Goal: Transaction & Acquisition: Purchase product/service

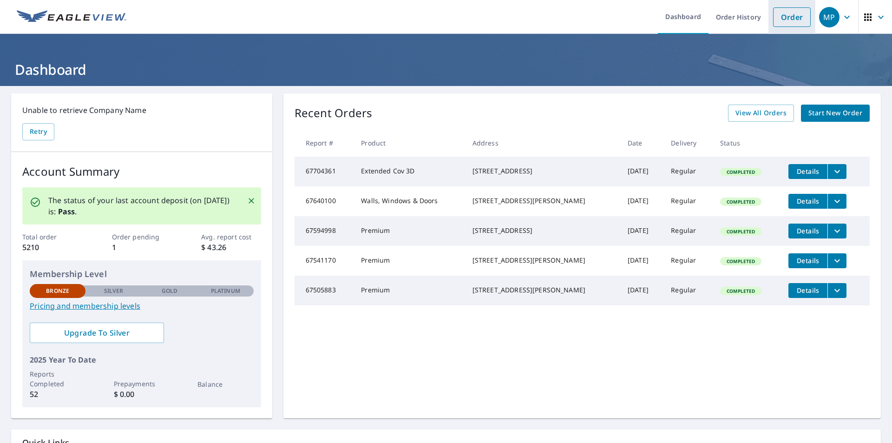
click at [783, 17] on link "Order" at bounding box center [792, 17] width 38 height 20
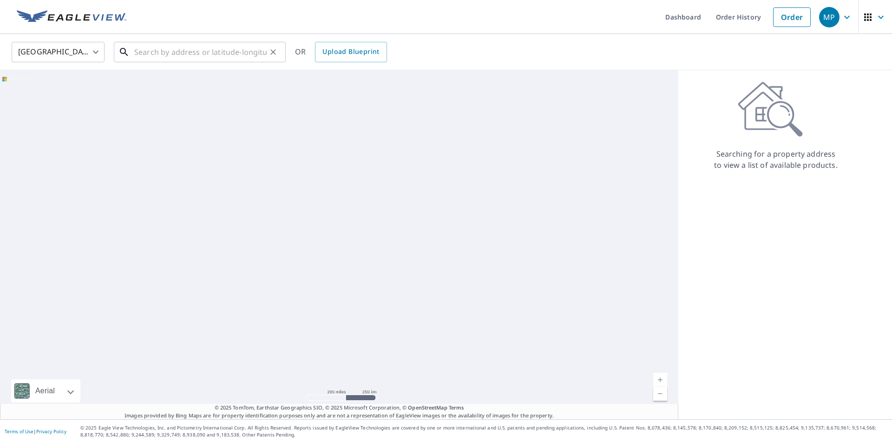
click at [150, 54] on input "text" at bounding box center [200, 52] width 132 height 26
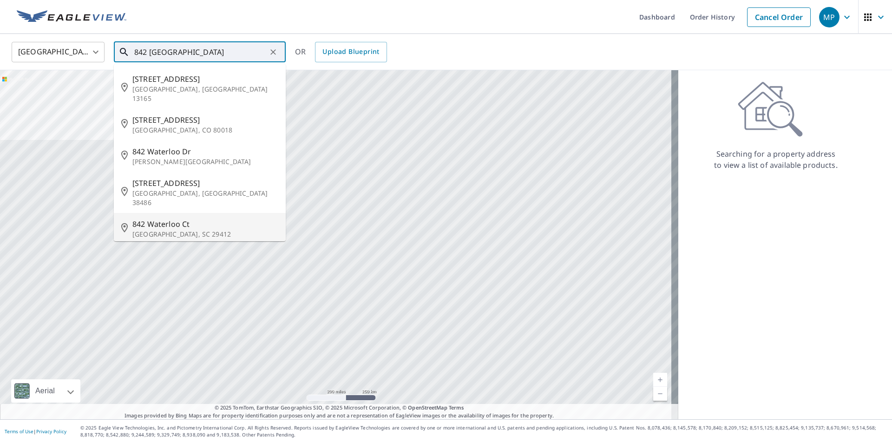
click at [158, 218] on span "842 Waterloo Ct" at bounding box center [205, 223] width 146 height 11
type input "[STREET_ADDRESS]"
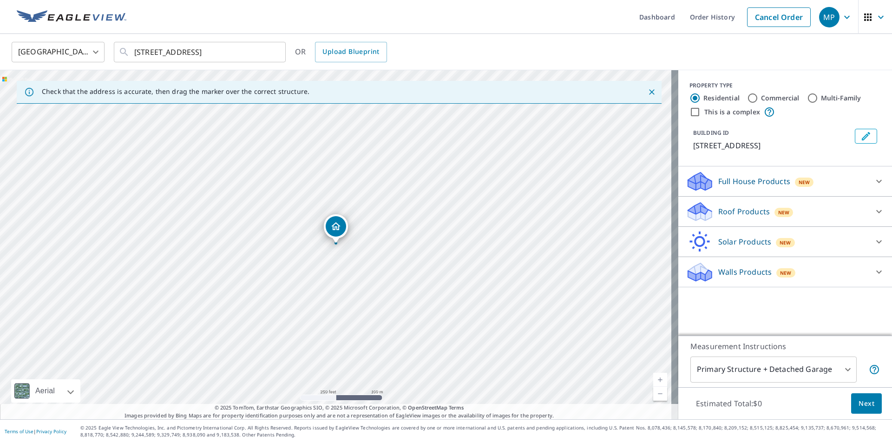
click at [725, 176] on p "Full House Products" at bounding box center [754, 181] width 72 height 11
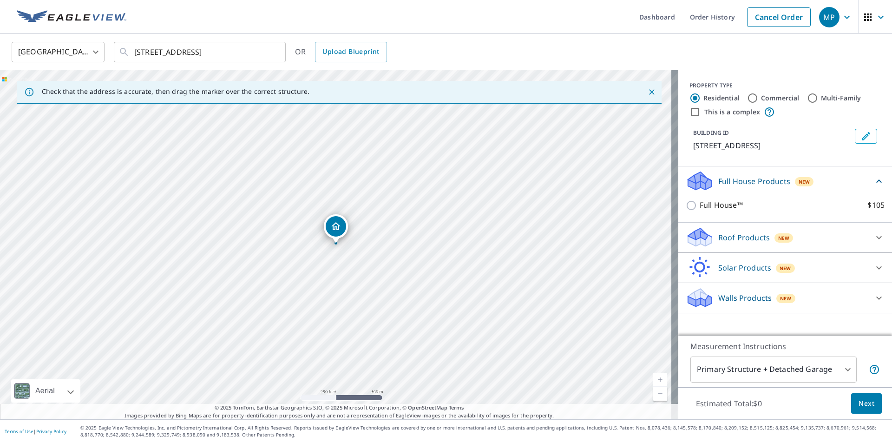
click at [731, 237] on p "Roof Products" at bounding box center [744, 237] width 52 height 11
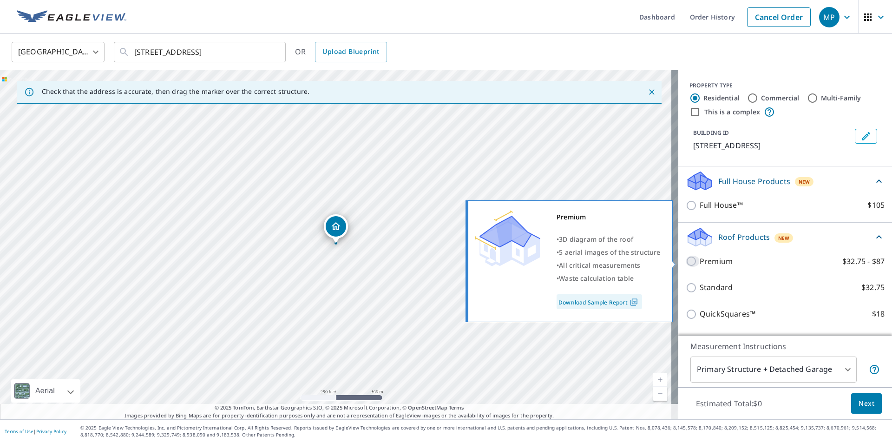
click at [686, 259] on input "Premium $32.75 - $87" at bounding box center [693, 261] width 14 height 11
checkbox input "true"
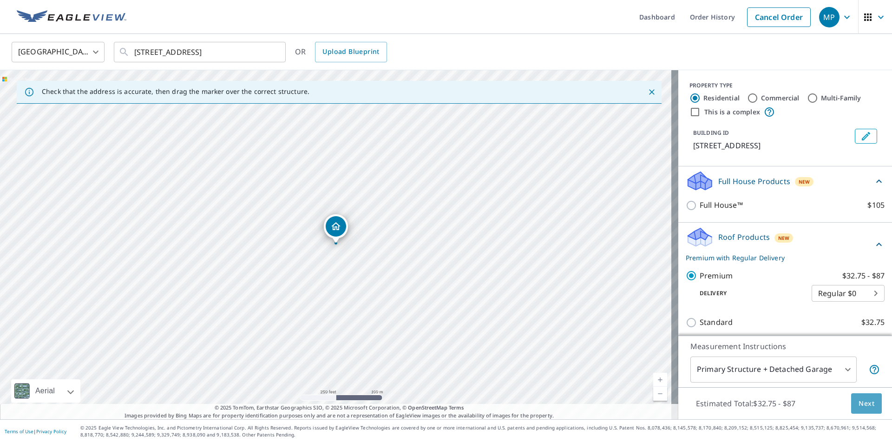
click at [861, 403] on span "Next" at bounding box center [867, 404] width 16 height 12
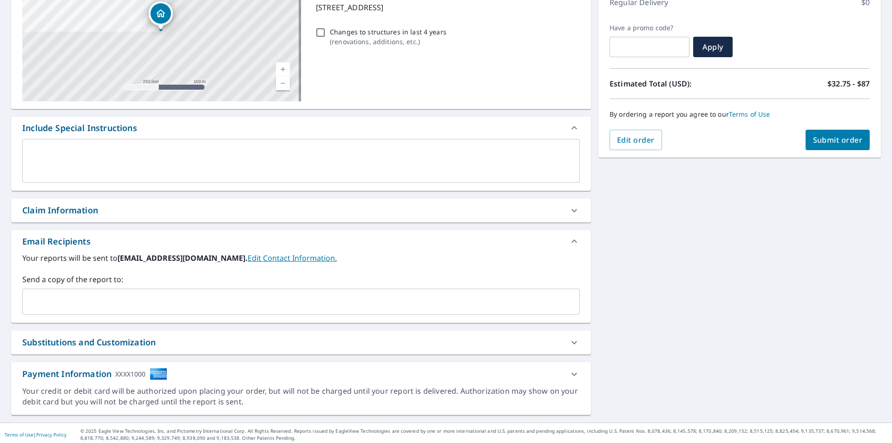
scroll to position [139, 0]
click at [30, 296] on input "text" at bounding box center [293, 301] width 535 height 18
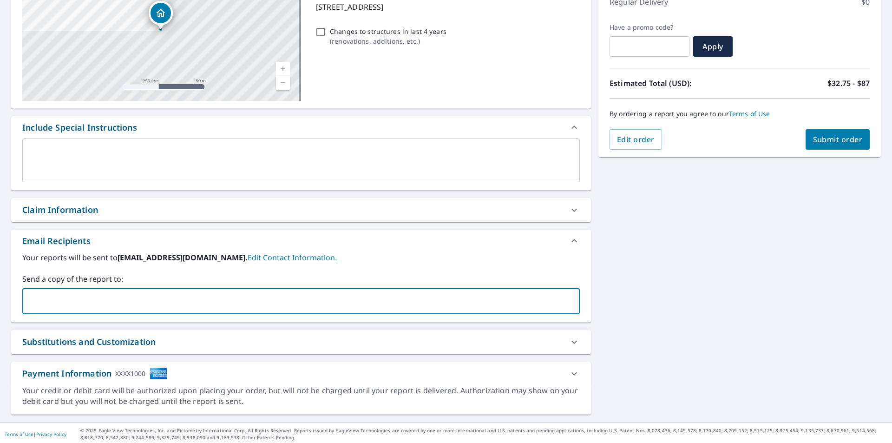
type input "[EMAIL_ADDRESS][DOMAIN_NAME]"
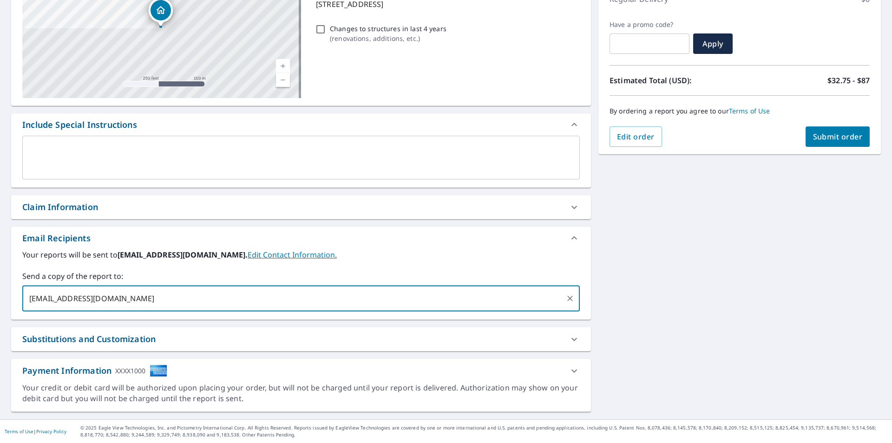
click at [830, 133] on span "Submit order" at bounding box center [838, 137] width 50 height 10
checkbox input "true"
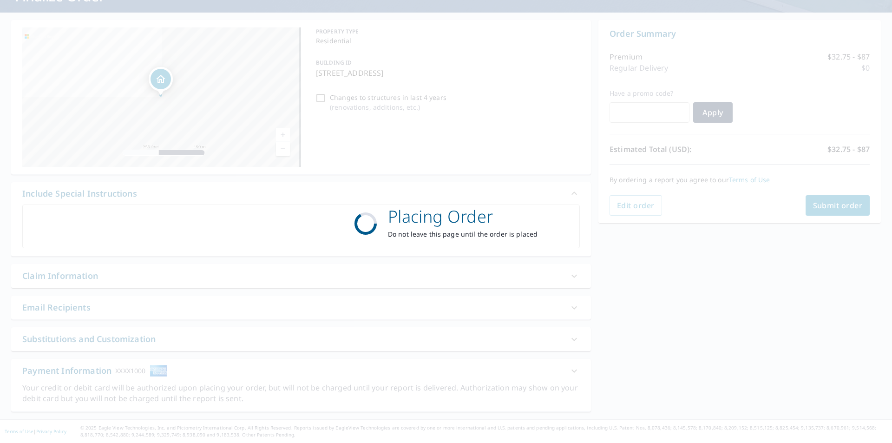
scroll to position [73, 0]
